Goal: Use online tool/utility: Use online tool/utility

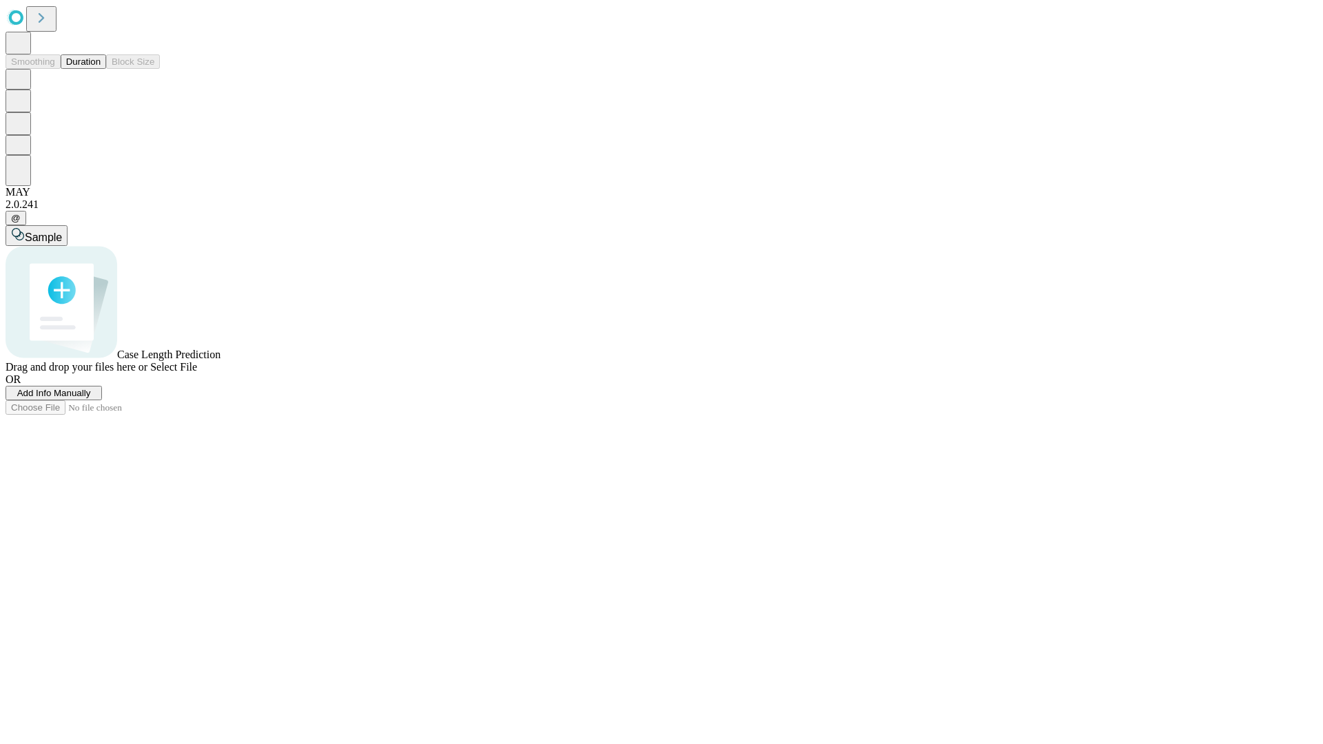
click at [101, 69] on button "Duration" at bounding box center [83, 61] width 45 height 14
click at [197, 373] on span "Select File" at bounding box center [173, 367] width 47 height 12
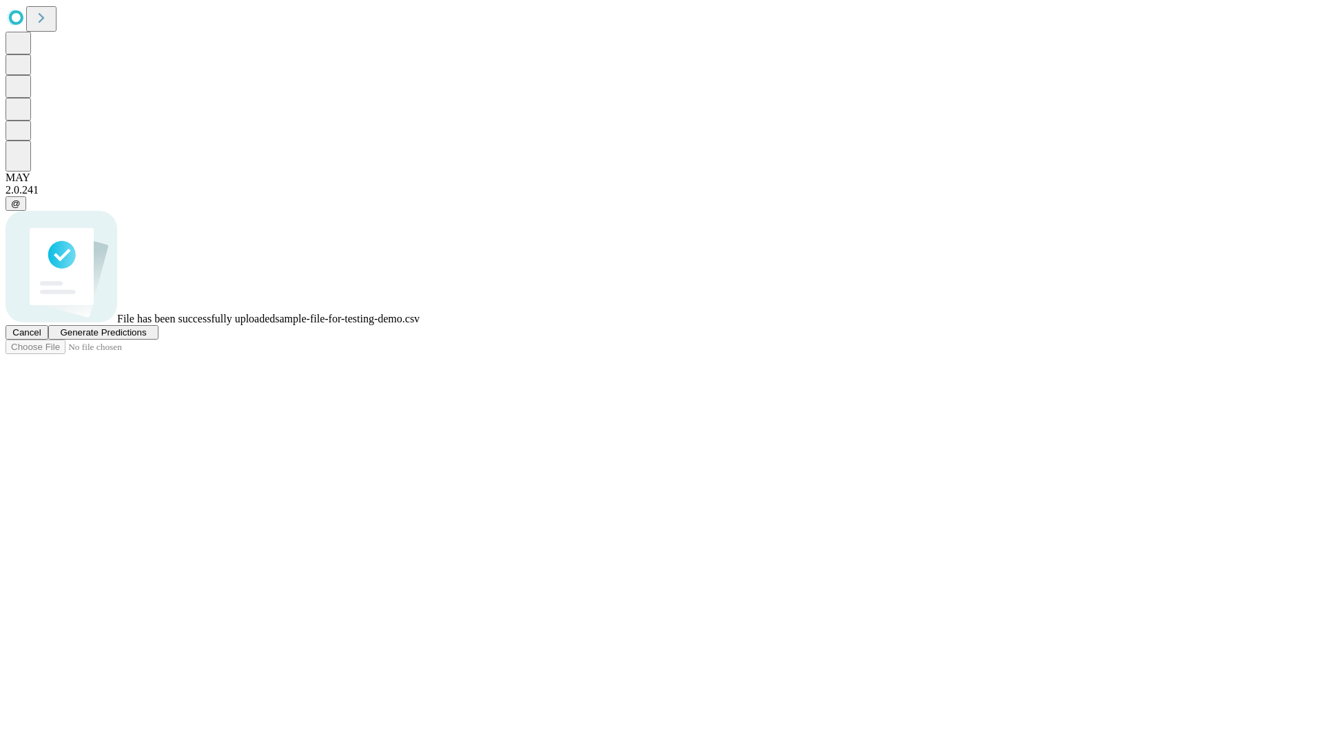
click at [146, 338] on span "Generate Predictions" at bounding box center [103, 332] width 86 height 10
